Goal: Task Accomplishment & Management: Complete application form

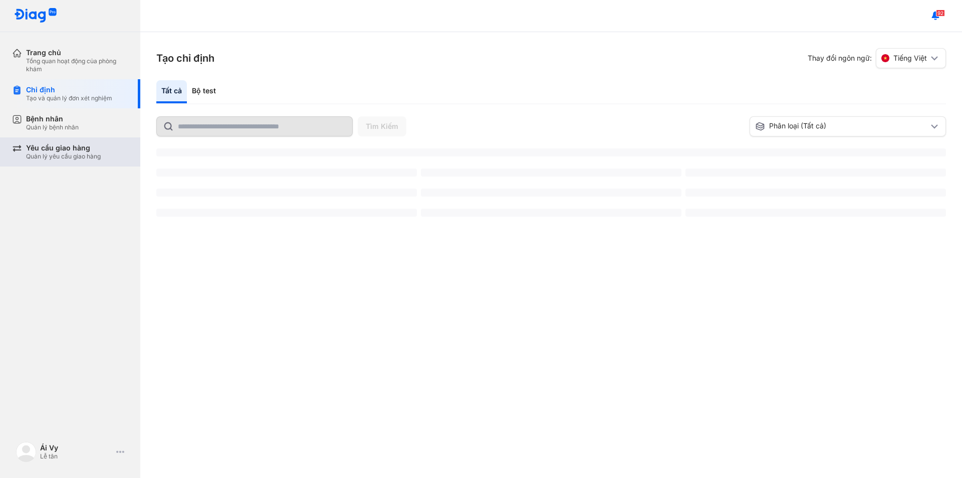
click at [69, 156] on div "Quản lý yêu cầu giao hàng" at bounding box center [63, 156] width 75 height 8
click at [45, 152] on div "Yêu cầu giao hàng Quản lý yêu cầu giao hàng" at bounding box center [76, 151] width 128 height 29
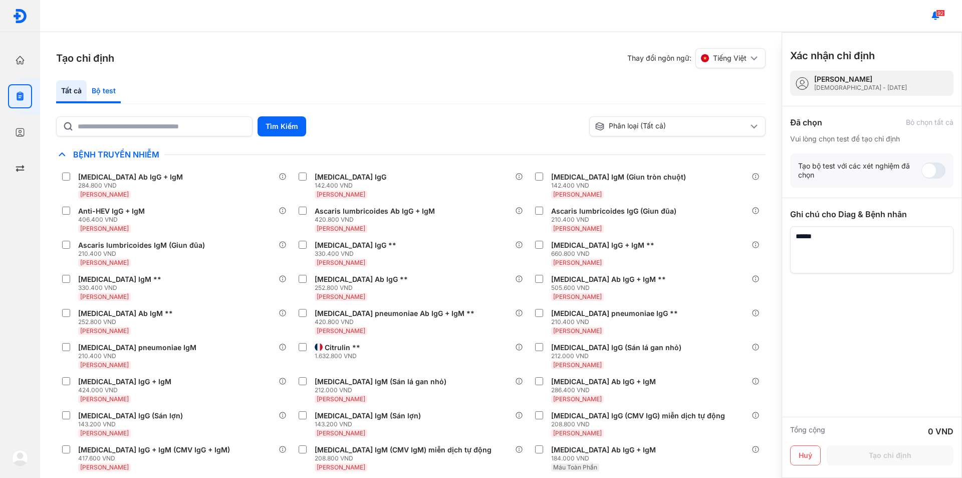
click at [112, 99] on div "Bộ test" at bounding box center [104, 91] width 34 height 23
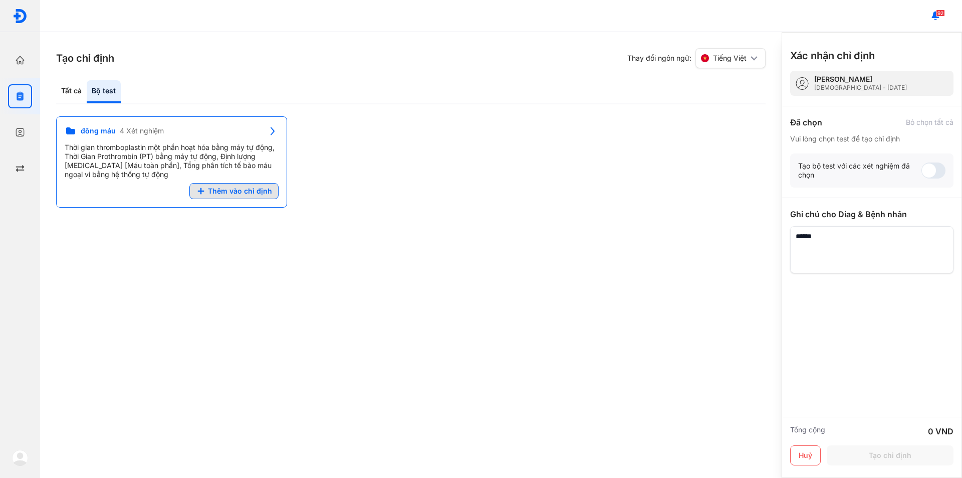
click at [223, 190] on span "Thêm vào chỉ định" at bounding box center [240, 190] width 64 height 9
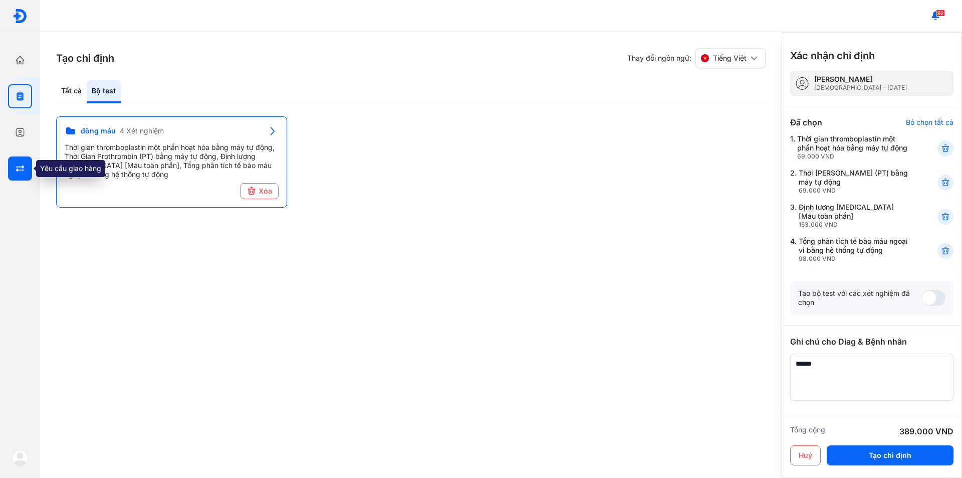
click at [16, 174] on div at bounding box center [20, 168] width 24 height 24
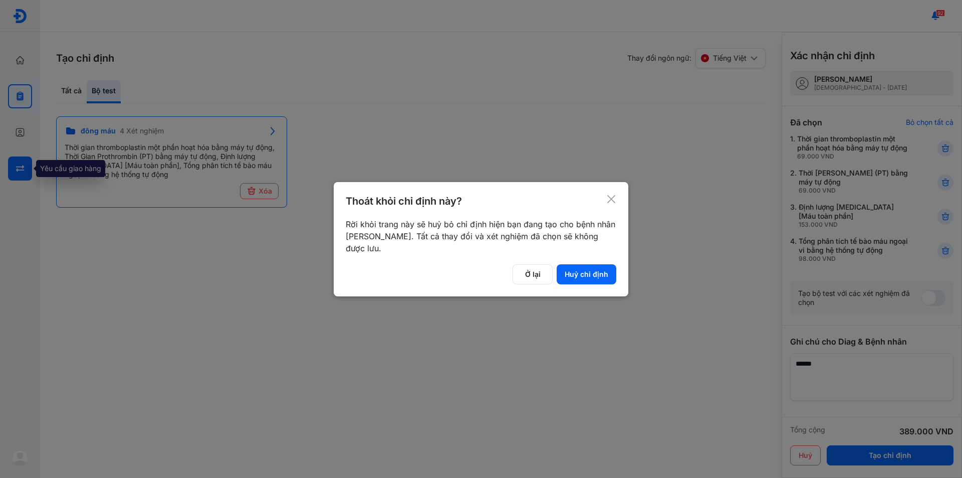
click at [16, 174] on div at bounding box center [481, 239] width 962 height 478
click at [16, 174] on div at bounding box center [20, 168] width 24 height 24
click at [578, 275] on button "Huỷ chỉ định" at bounding box center [587, 274] width 60 height 20
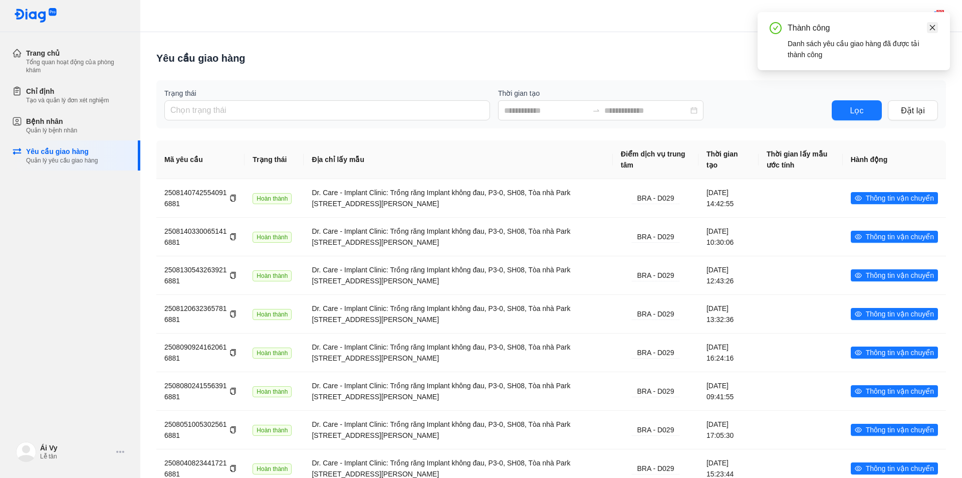
click at [937, 32] on link at bounding box center [932, 27] width 11 height 11
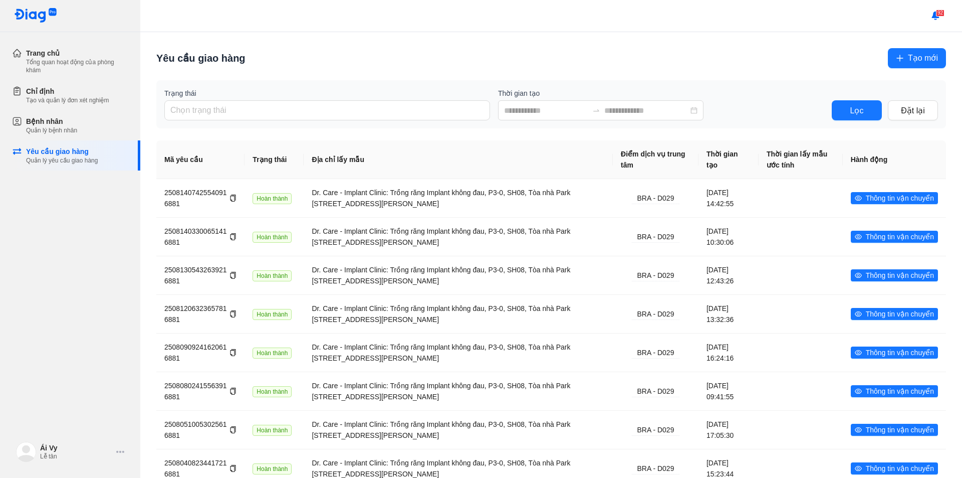
click at [910, 61] on span "Tạo mới" at bounding box center [923, 58] width 30 height 13
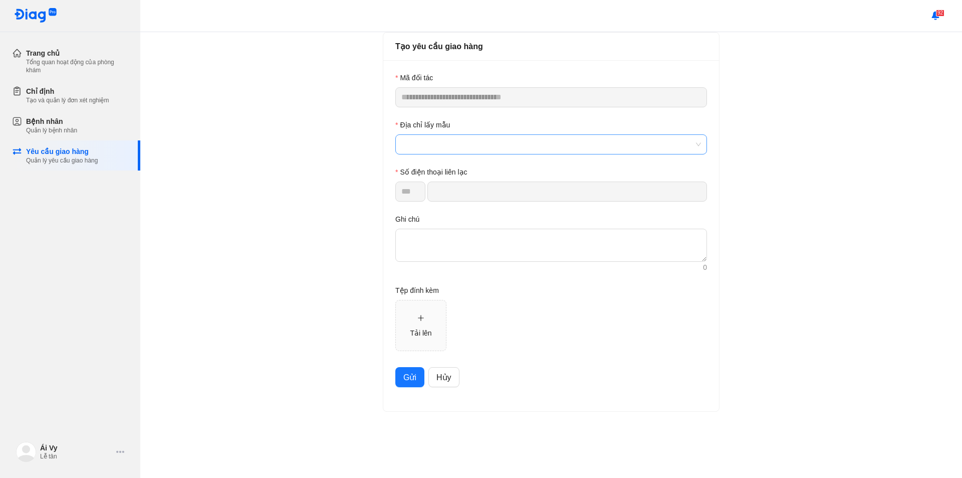
click at [457, 143] on span at bounding box center [551, 144] width 300 height 19
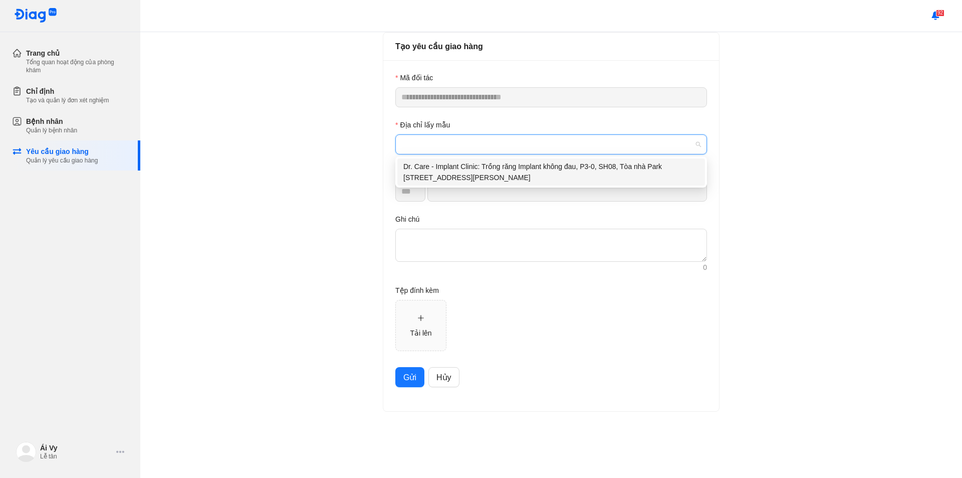
click at [471, 177] on div "Dr. Care - Implant Clinic: Trồng răng Implant không đau, P3-0, SH08, Tòa nhà Pa…" at bounding box center [551, 172] width 296 height 22
type input "*********"
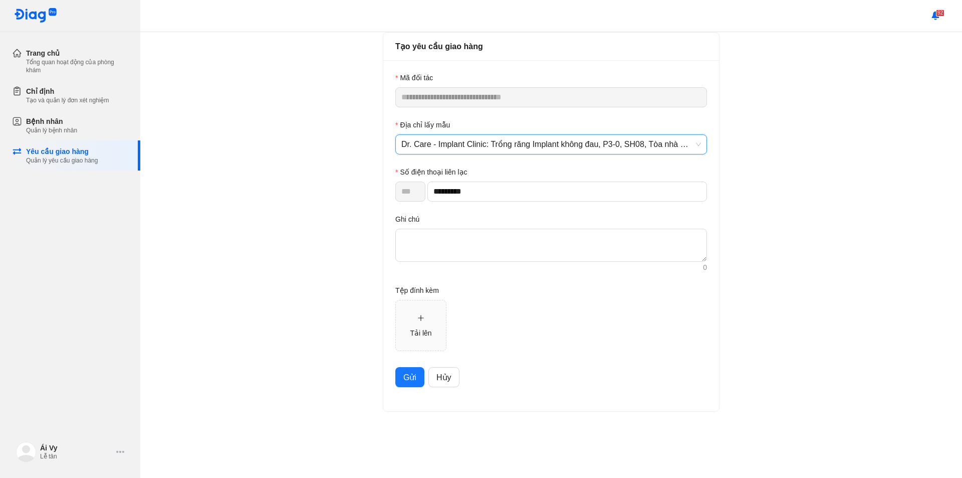
click at [409, 380] on span "Gửi" at bounding box center [409, 377] width 13 height 13
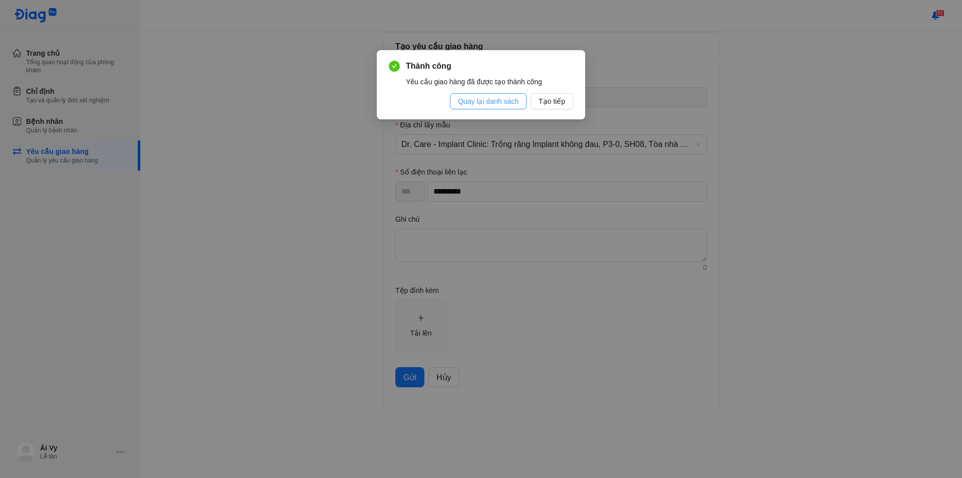
click at [500, 100] on span "Quay lại danh sách" at bounding box center [488, 101] width 61 height 11
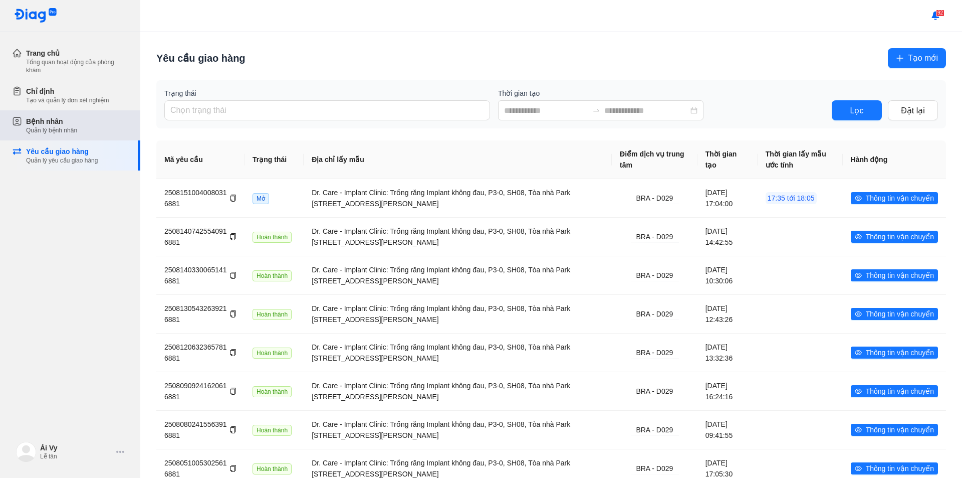
click at [80, 123] on div "Bệnh nhân Quản lý bệnh nhân" at bounding box center [77, 125] width 102 height 18
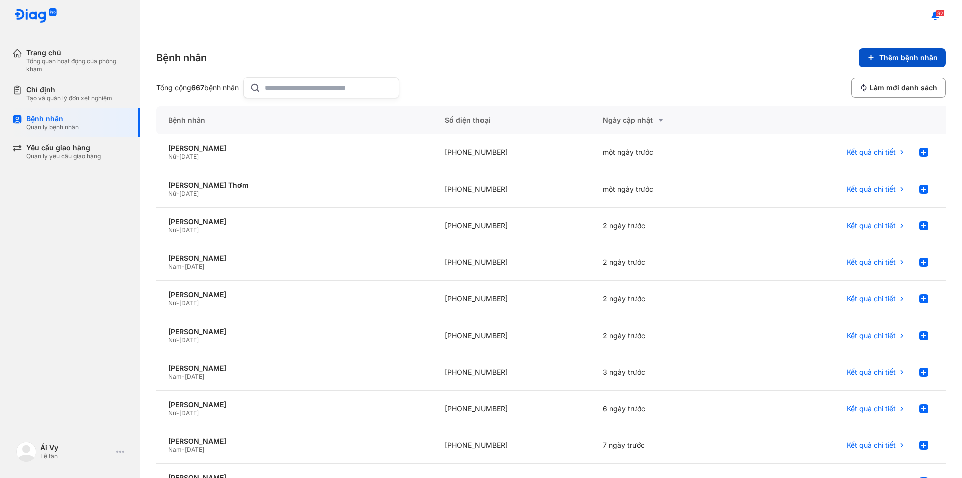
click at [882, 57] on span "Thêm bệnh nhân" at bounding box center [909, 57] width 59 height 9
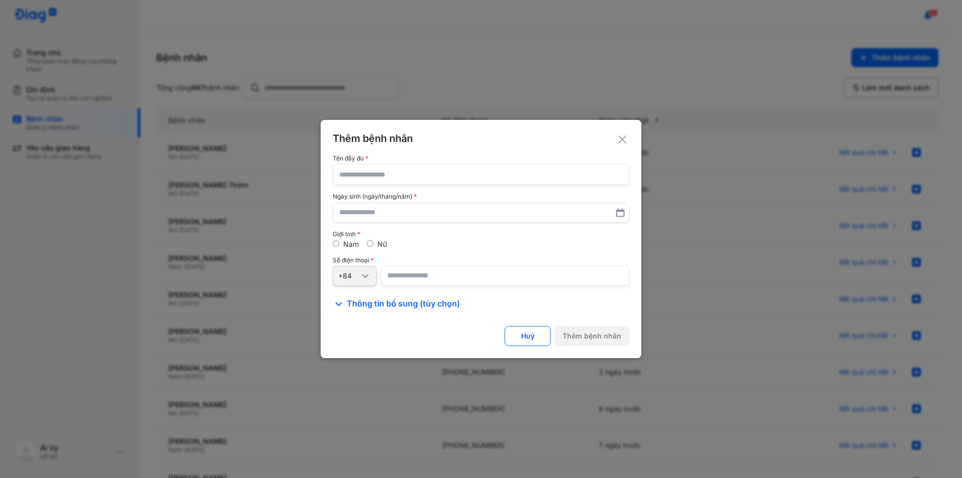
click at [395, 173] on input "text" at bounding box center [481, 174] width 284 height 20
type input "*"
type input "**********"
click at [424, 214] on input "text" at bounding box center [481, 212] width 284 height 18
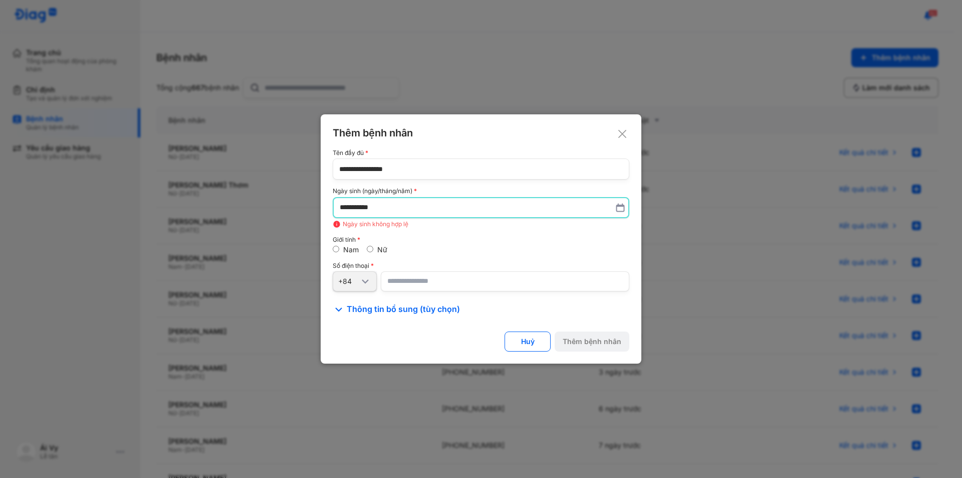
click at [406, 280] on input "number" at bounding box center [505, 281] width 249 height 20
click at [363, 208] on input "**********" at bounding box center [481, 207] width 283 height 18
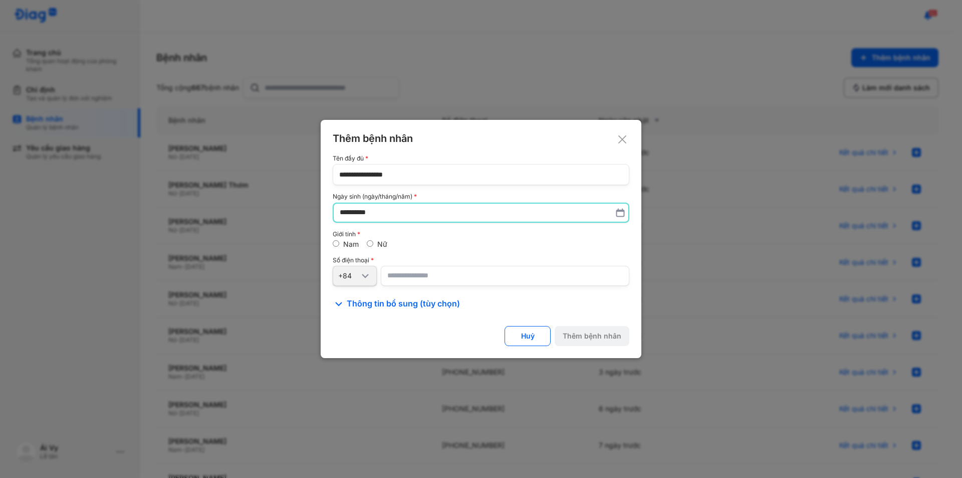
type input "**********"
click at [394, 279] on input "number" at bounding box center [505, 276] width 249 height 20
paste input "**********"
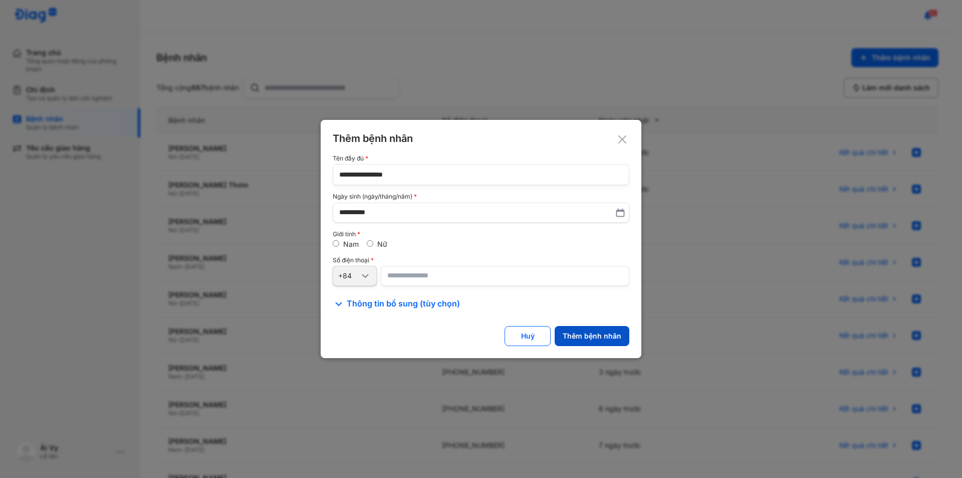
type input "**********"
click at [600, 330] on button "Thêm bệnh nhân" at bounding box center [592, 336] width 75 height 20
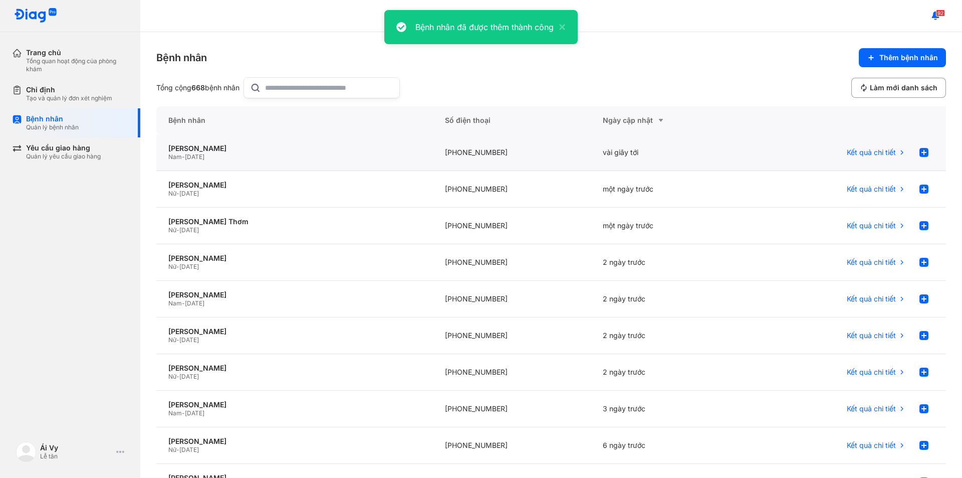
click at [292, 143] on div "Nguyễn Đức Trình Nam - 03/03/1964" at bounding box center [294, 152] width 277 height 37
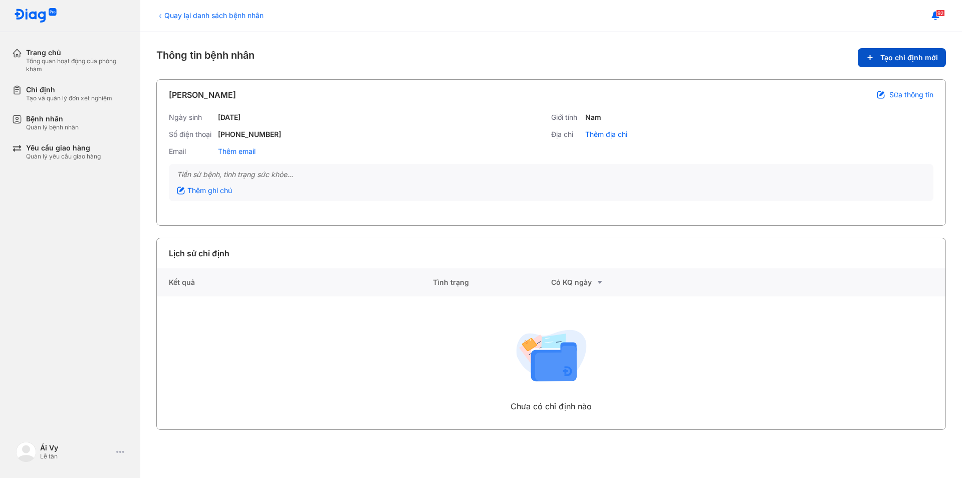
click at [898, 61] on span "Tạo chỉ định mới" at bounding box center [910, 57] width 58 height 9
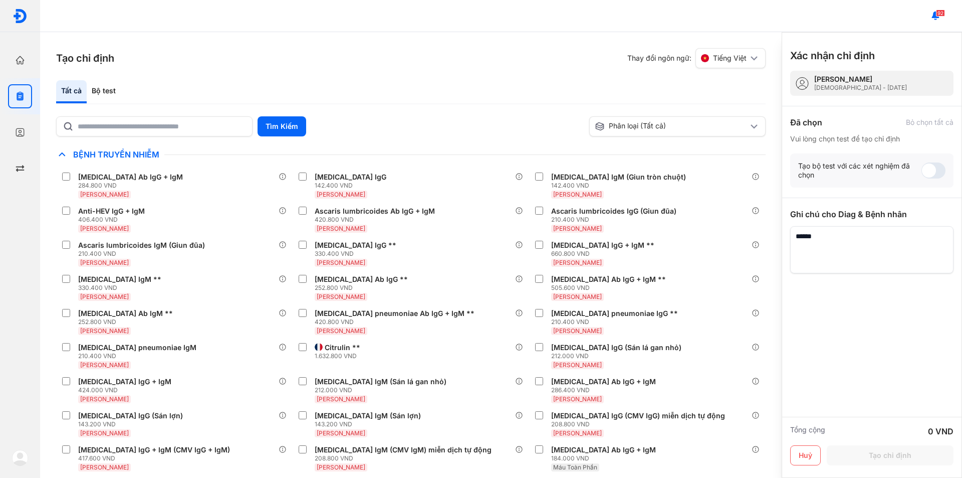
click at [205, 90] on div "Tất cả Bộ test" at bounding box center [411, 92] width 710 height 24
click at [102, 93] on div "Bộ test" at bounding box center [104, 91] width 34 height 23
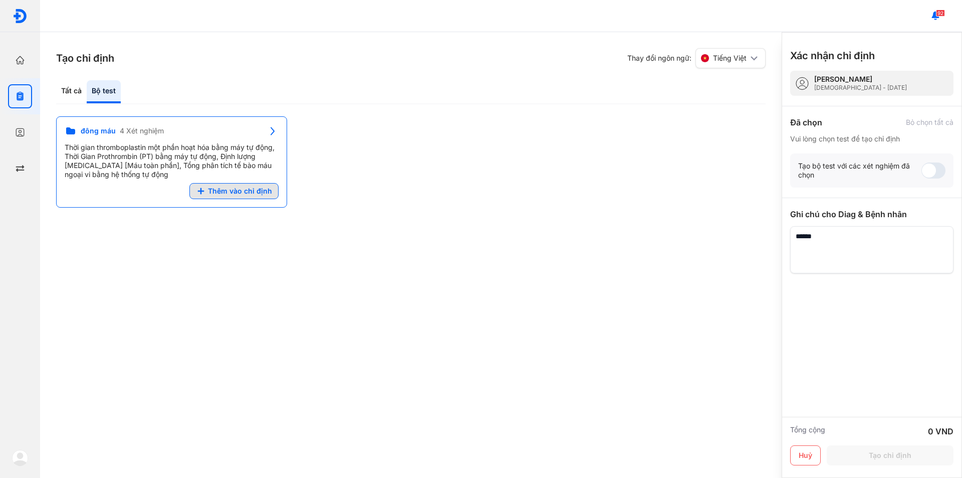
click at [240, 193] on span "Thêm vào chỉ định" at bounding box center [240, 190] width 64 height 9
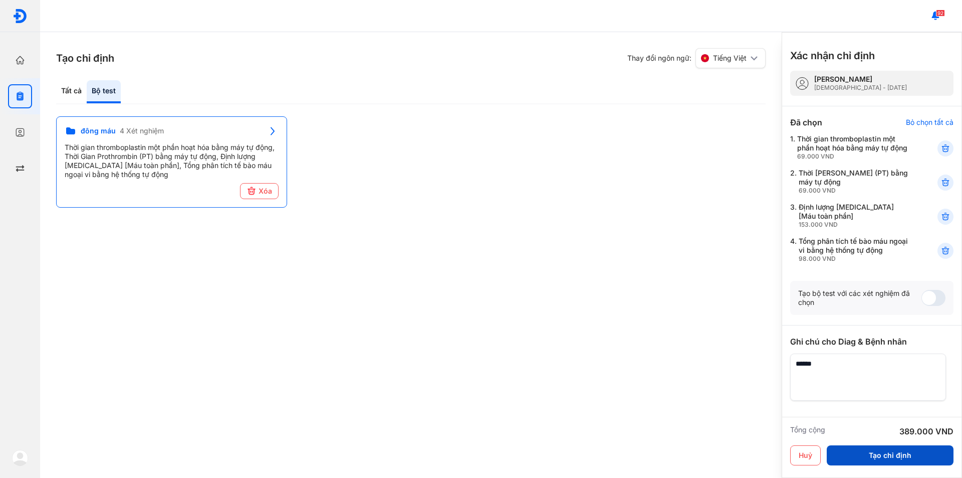
click at [887, 450] on button "Tạo chỉ định" at bounding box center [890, 455] width 127 height 20
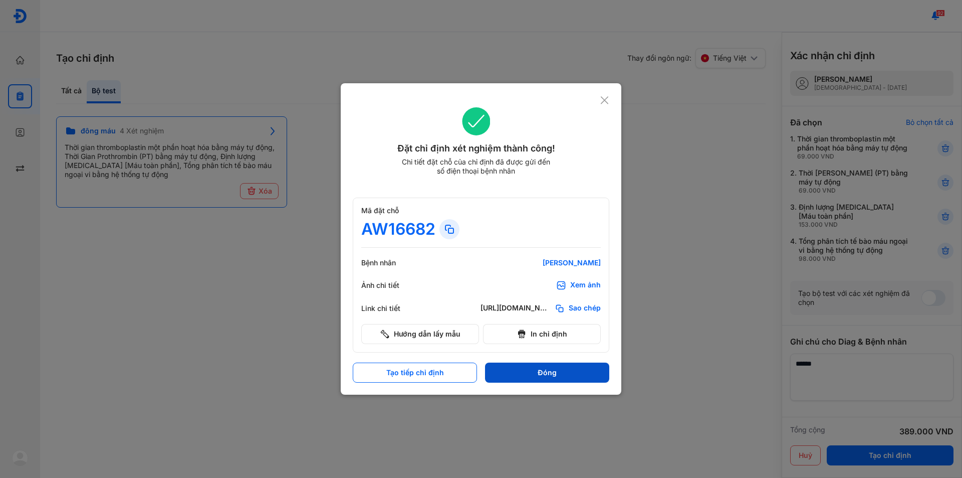
click at [559, 375] on button "Đóng" at bounding box center [547, 372] width 124 height 20
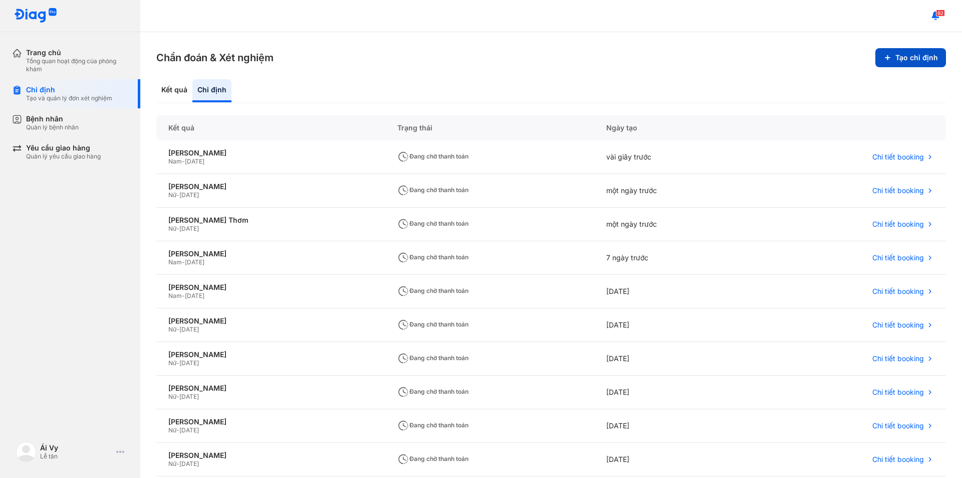
click at [915, 57] on button "Tạo chỉ định" at bounding box center [911, 57] width 71 height 19
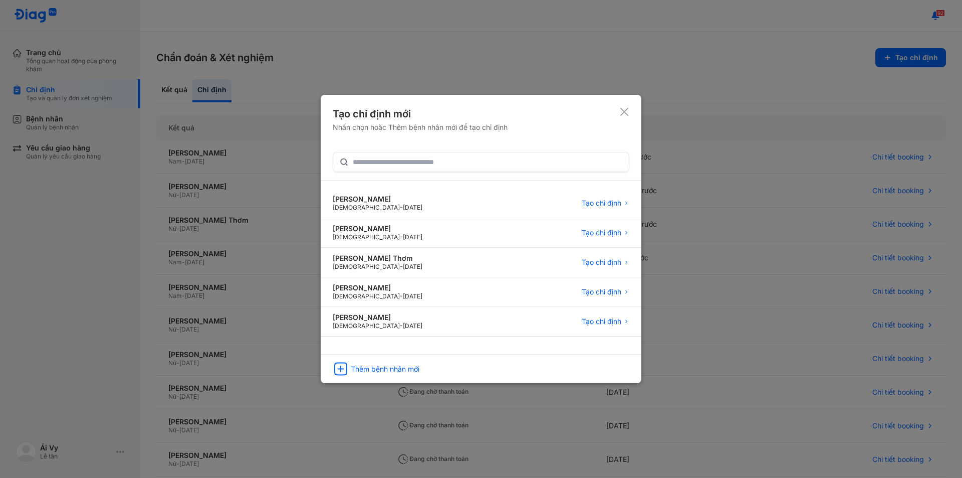
click at [626, 111] on icon at bounding box center [624, 112] width 10 height 10
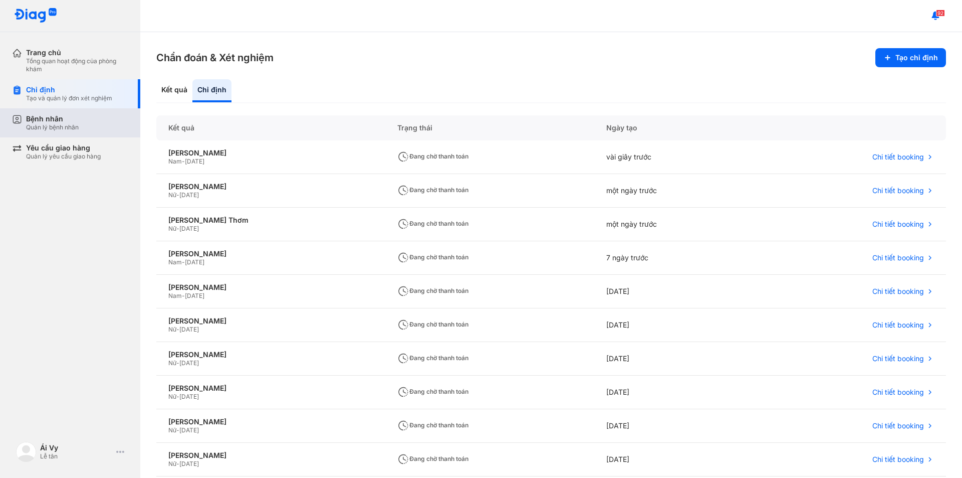
click at [77, 127] on div "Quản lý bệnh nhân" at bounding box center [52, 127] width 53 height 8
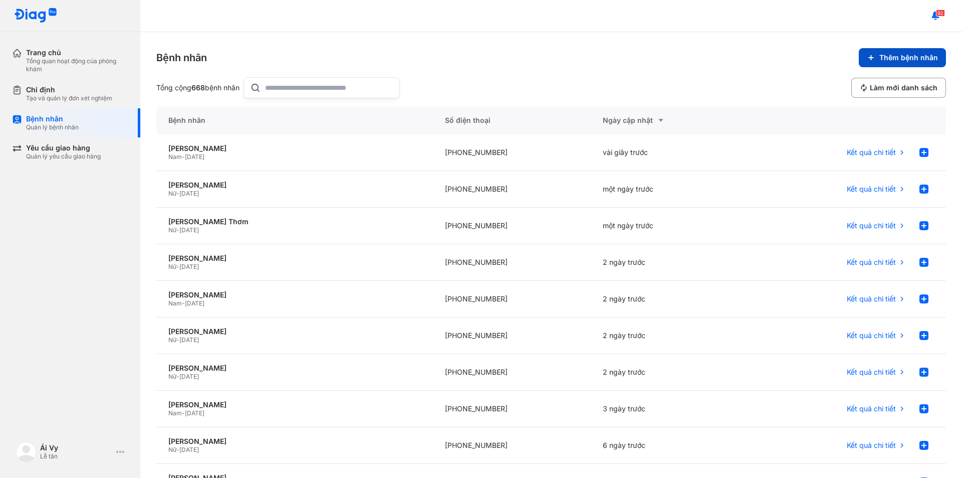
click at [893, 58] on span "Thêm bệnh nhân" at bounding box center [909, 57] width 59 height 9
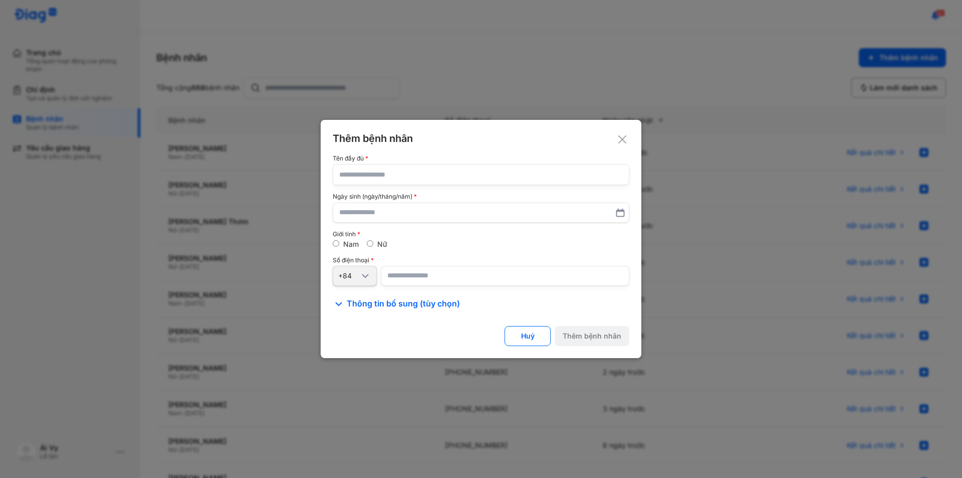
click at [419, 175] on input "text" at bounding box center [481, 174] width 284 height 20
type input "**********"
click at [386, 222] on label at bounding box center [481, 212] width 297 height 20
click at [386, 222] on input "text" at bounding box center [481, 212] width 283 height 18
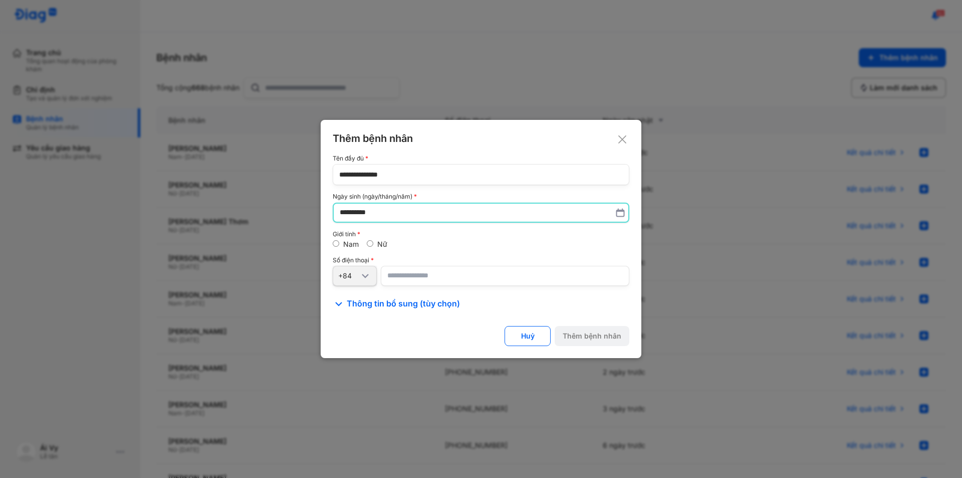
type input "**********"
click at [371, 247] on div "Nữ" at bounding box center [377, 244] width 21 height 9
click at [434, 280] on input "number" at bounding box center [505, 276] width 249 height 20
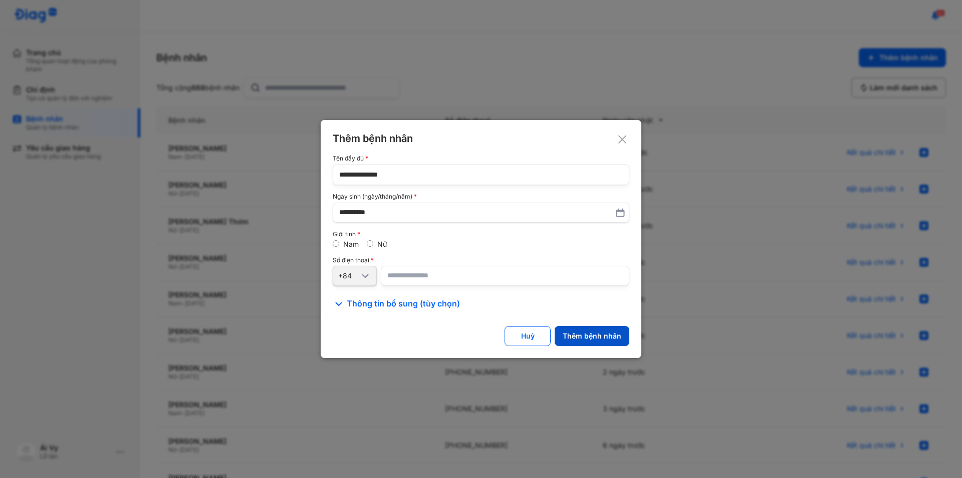
type input "**********"
click at [608, 339] on div "Thêm bệnh nhân" at bounding box center [592, 335] width 59 height 9
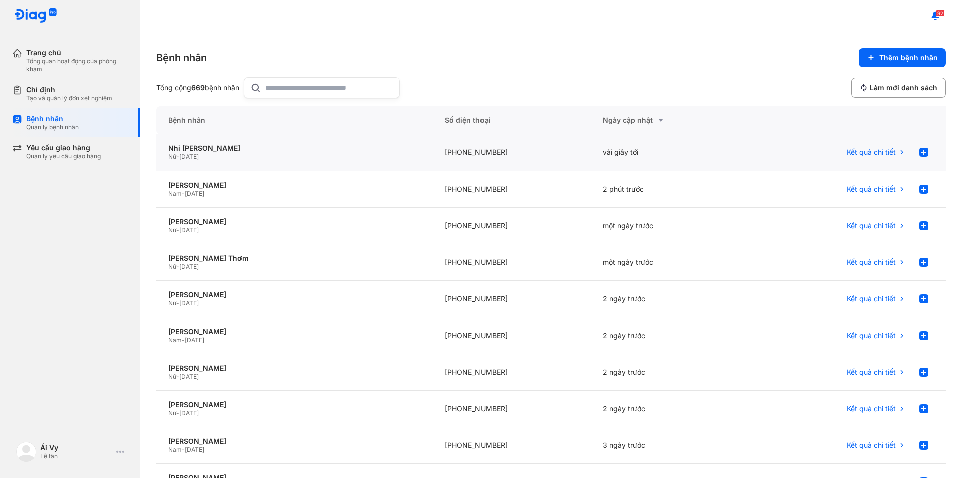
click at [264, 153] on div "Nữ - 15/04/1980" at bounding box center [294, 157] width 253 height 8
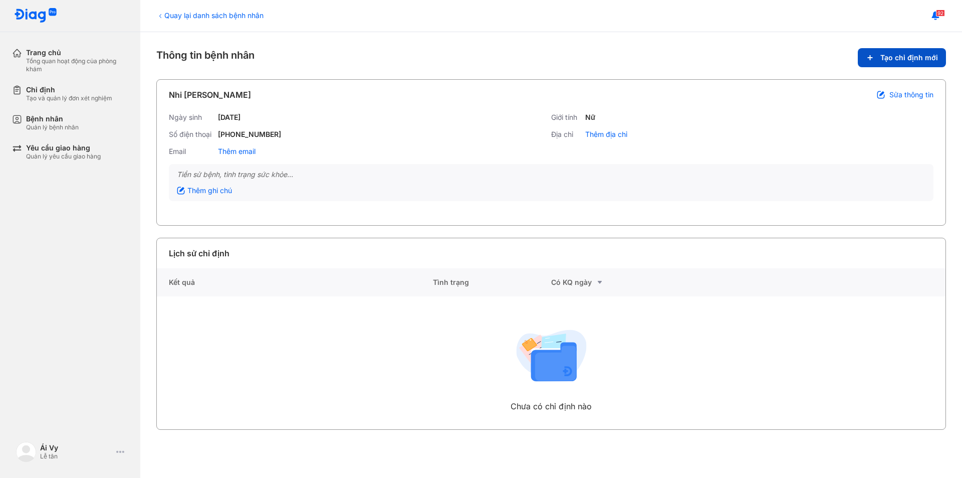
click at [910, 57] on span "Tạo chỉ định mới" at bounding box center [910, 57] width 58 height 9
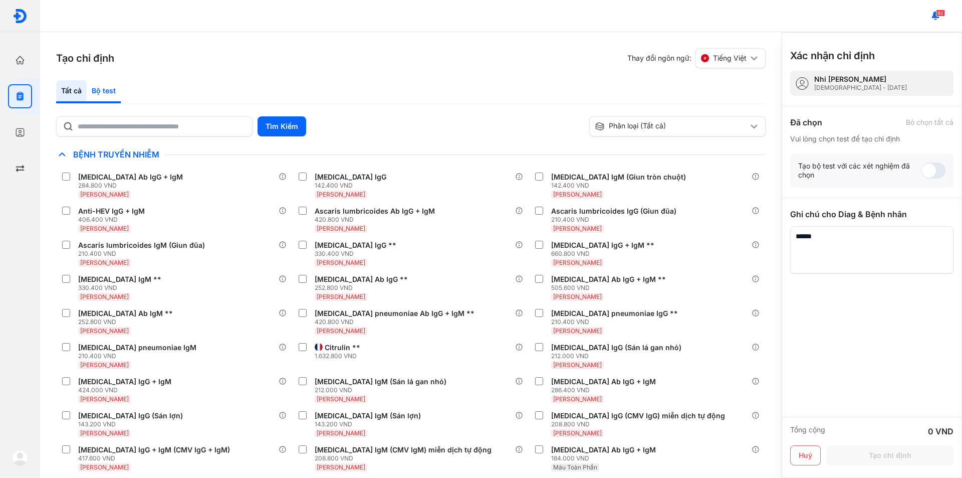
click at [100, 88] on div "Bộ test" at bounding box center [104, 91] width 34 height 23
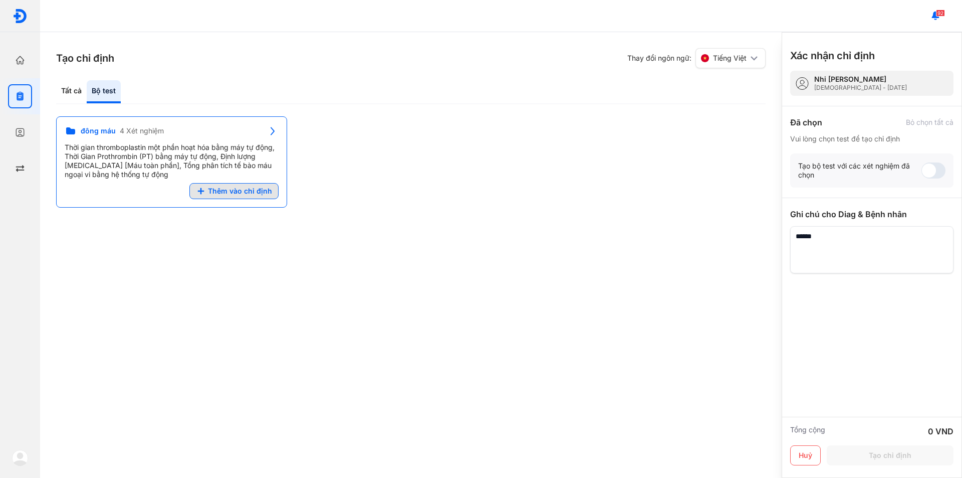
click at [234, 190] on span "Thêm vào chỉ định" at bounding box center [240, 190] width 64 height 9
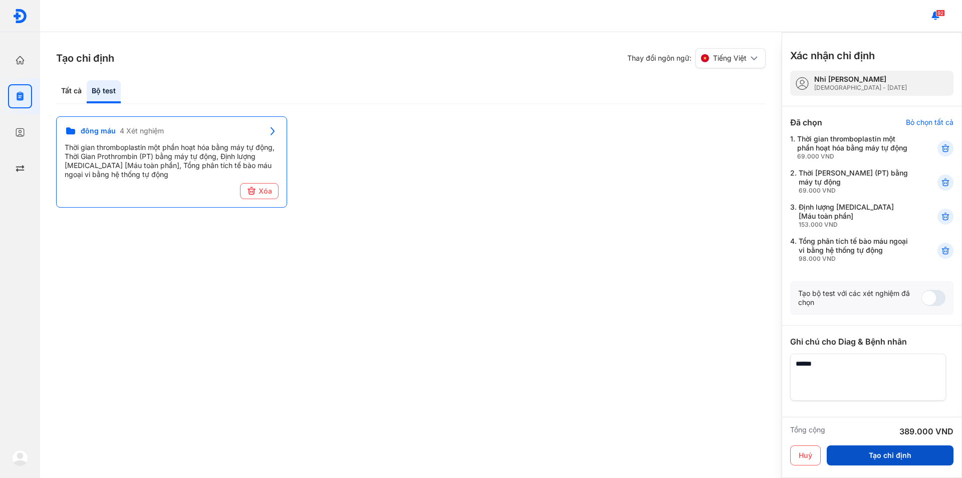
click at [911, 452] on button "Tạo chỉ định" at bounding box center [890, 455] width 127 height 20
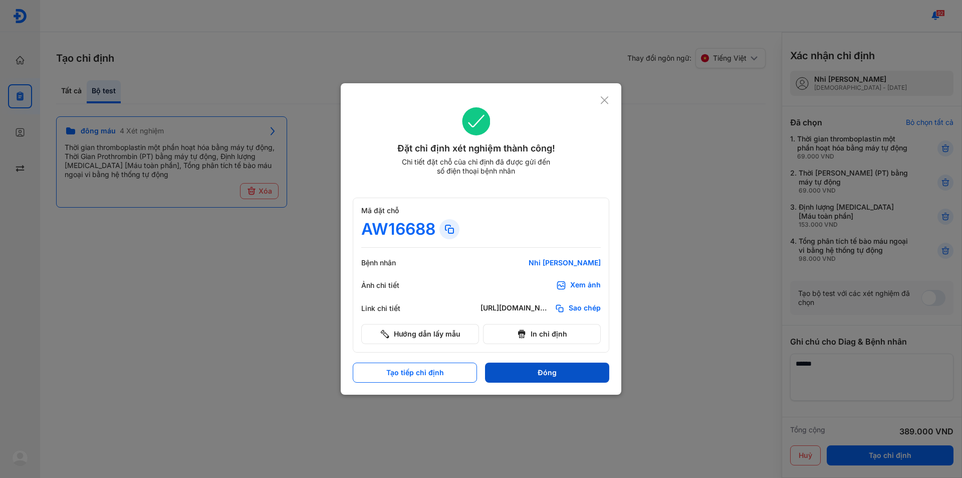
click at [570, 371] on button "Đóng" at bounding box center [547, 372] width 124 height 20
